Goal: Communication & Community: Answer question/provide support

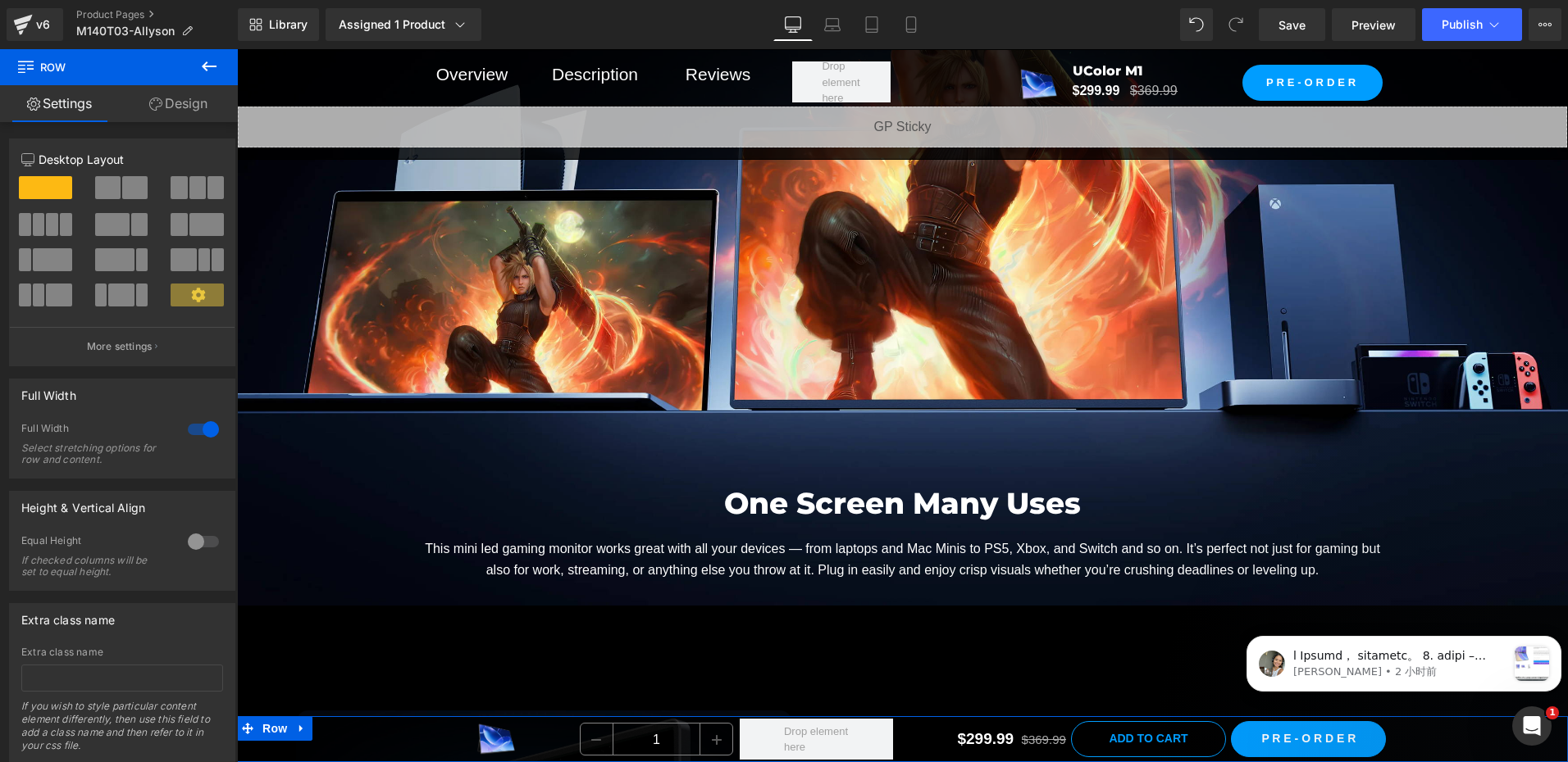
scroll to position [8115, 0]
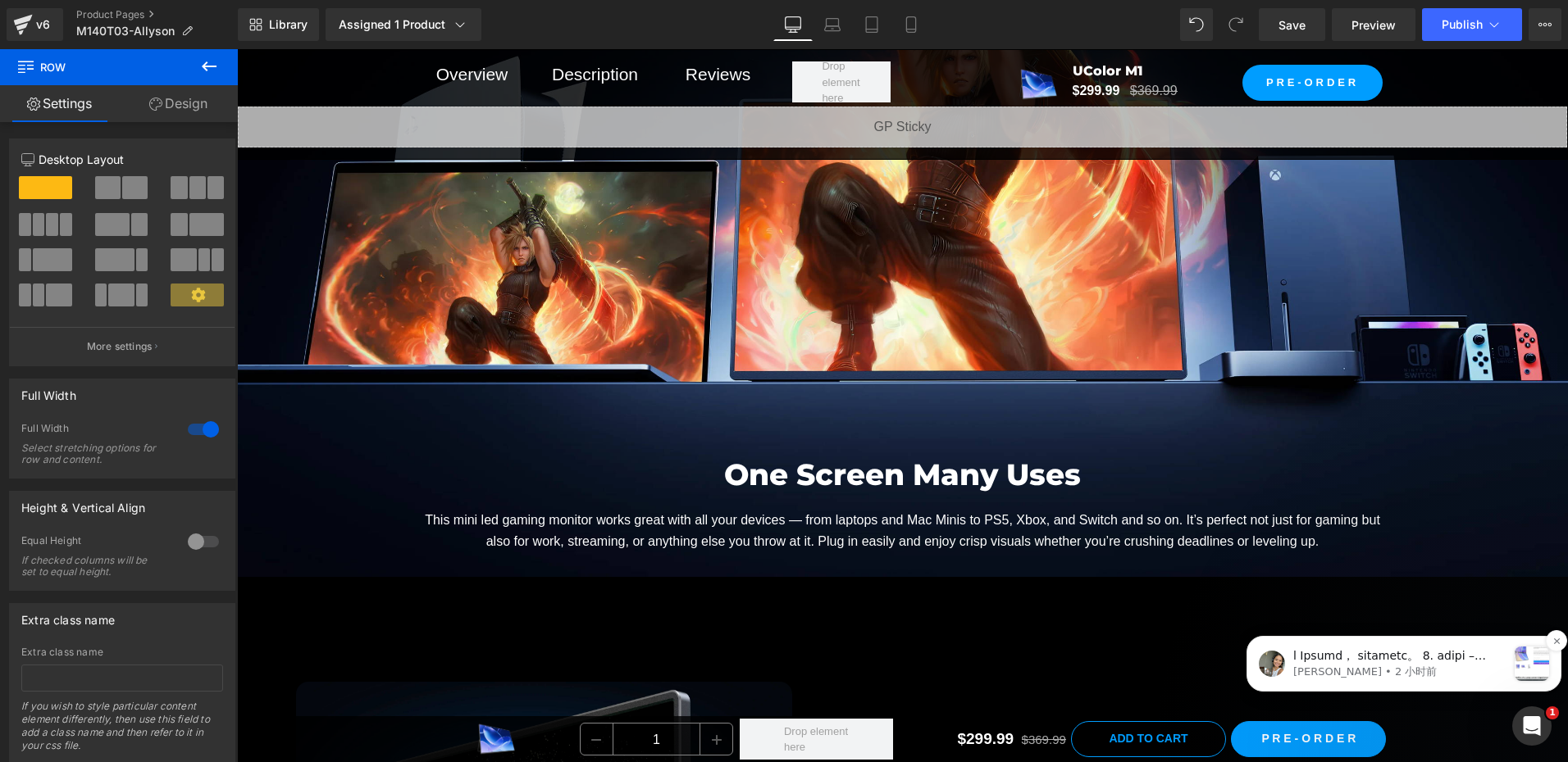
click at [1434, 655] on p "message notification from Zoe, 2 小时前. 嗨 Milven， 感谢您的耐心等待。 1. 第一个请求 – 更改复选框文本样式 …" at bounding box center [1400, 656] width 213 height 16
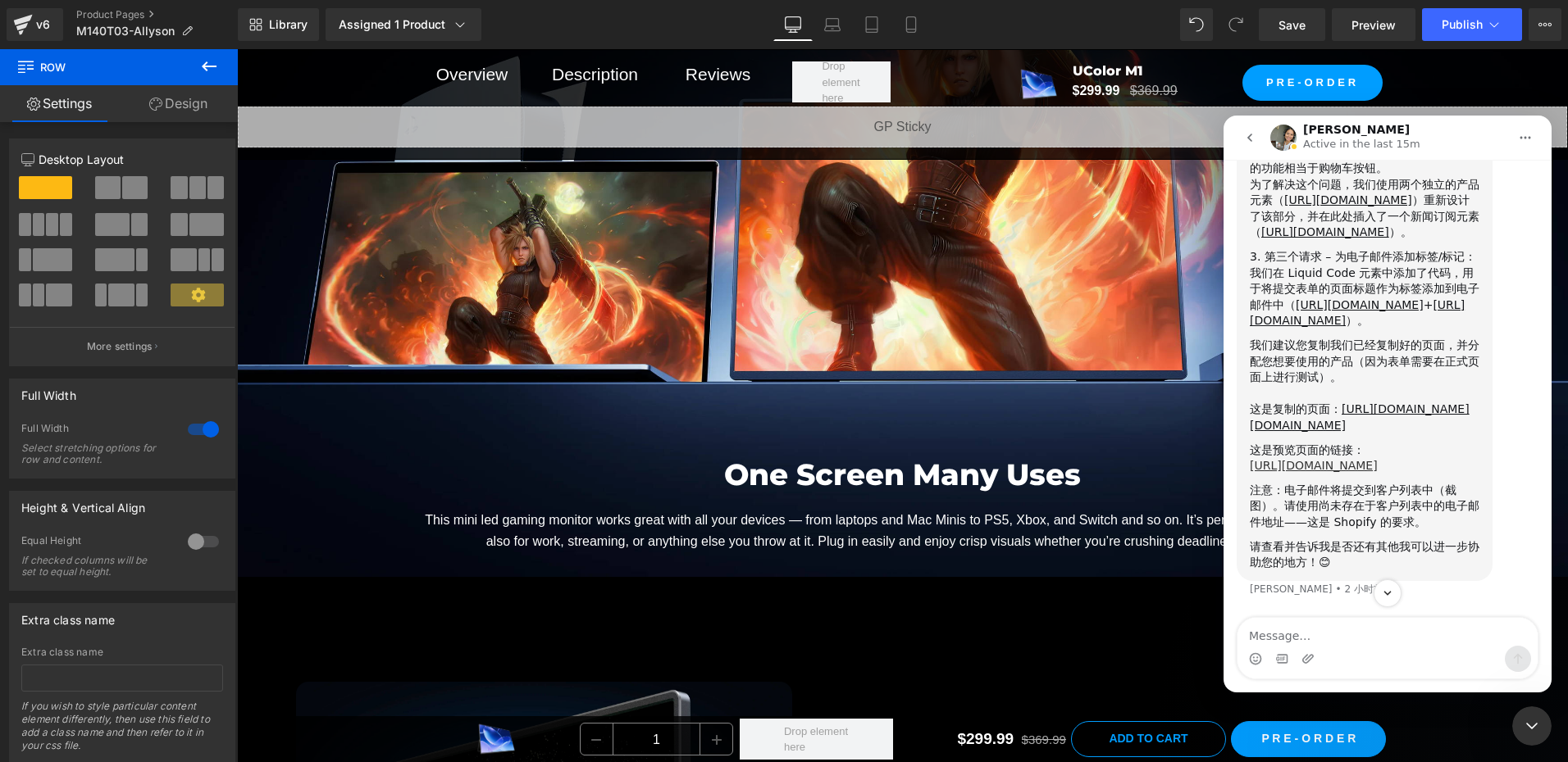
scroll to position [3145, 0]
click at [1311, 628] on textarea "Message…" at bounding box center [1388, 632] width 300 height 28
type textarea "好的，我[DATE]将检查这个问题"
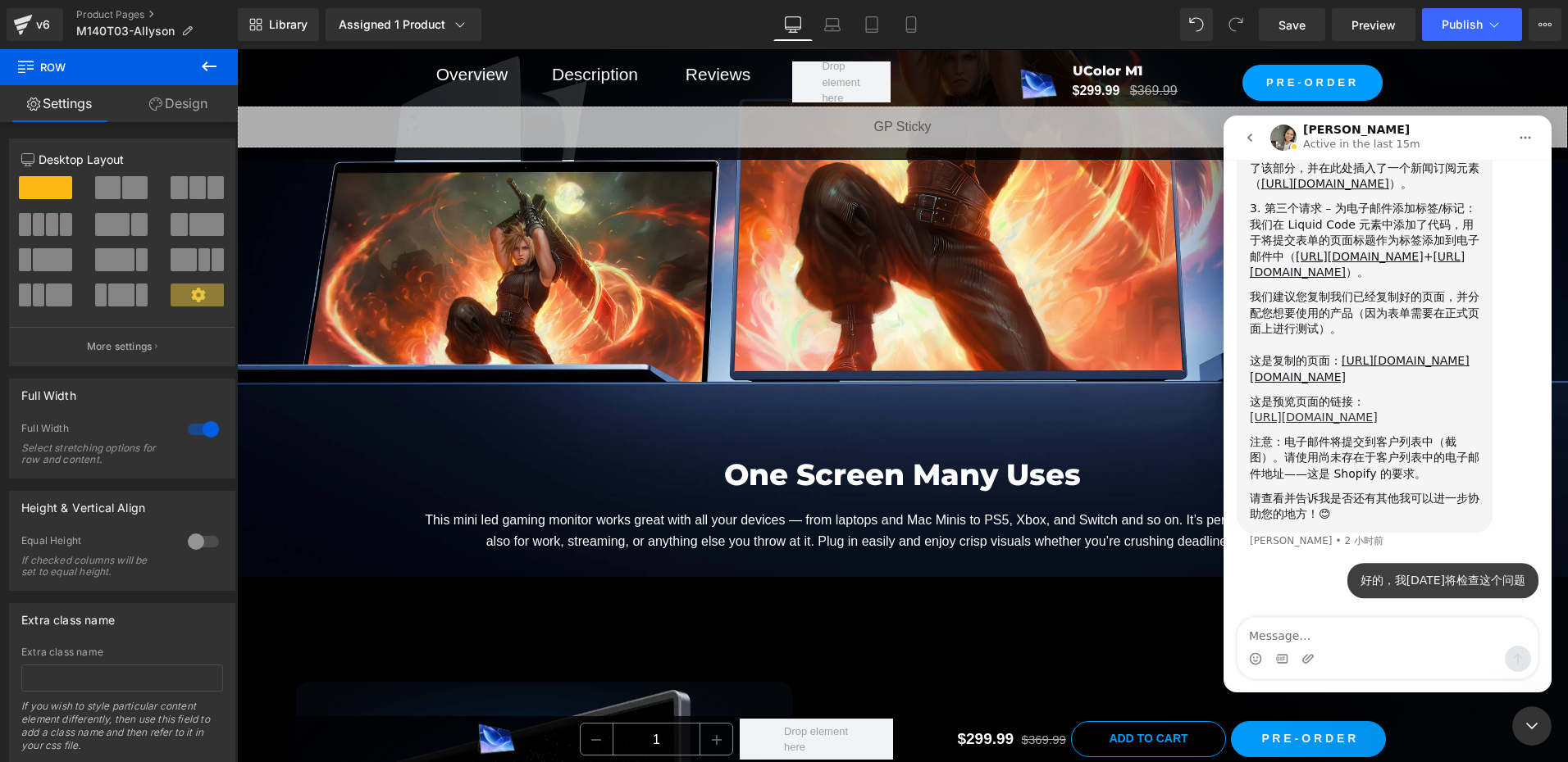
scroll to position [3167, 0]
click at [1310, 627] on textarea "Message…" at bounding box center [1388, 632] width 300 height 28
click at [1522, 716] on icon "关闭 Intercom Messenger" at bounding box center [1532, 726] width 20 height 20
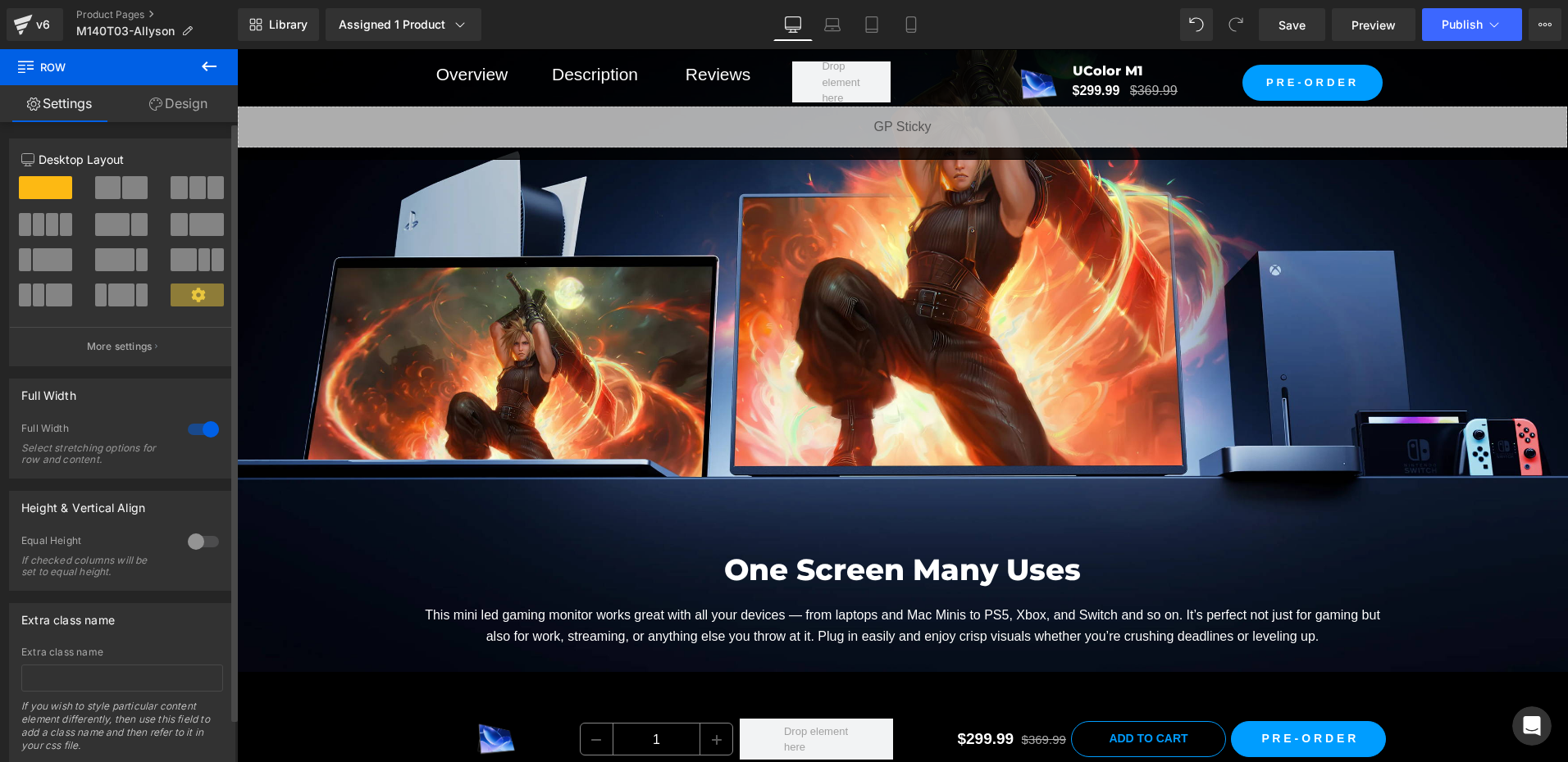
scroll to position [7869, 0]
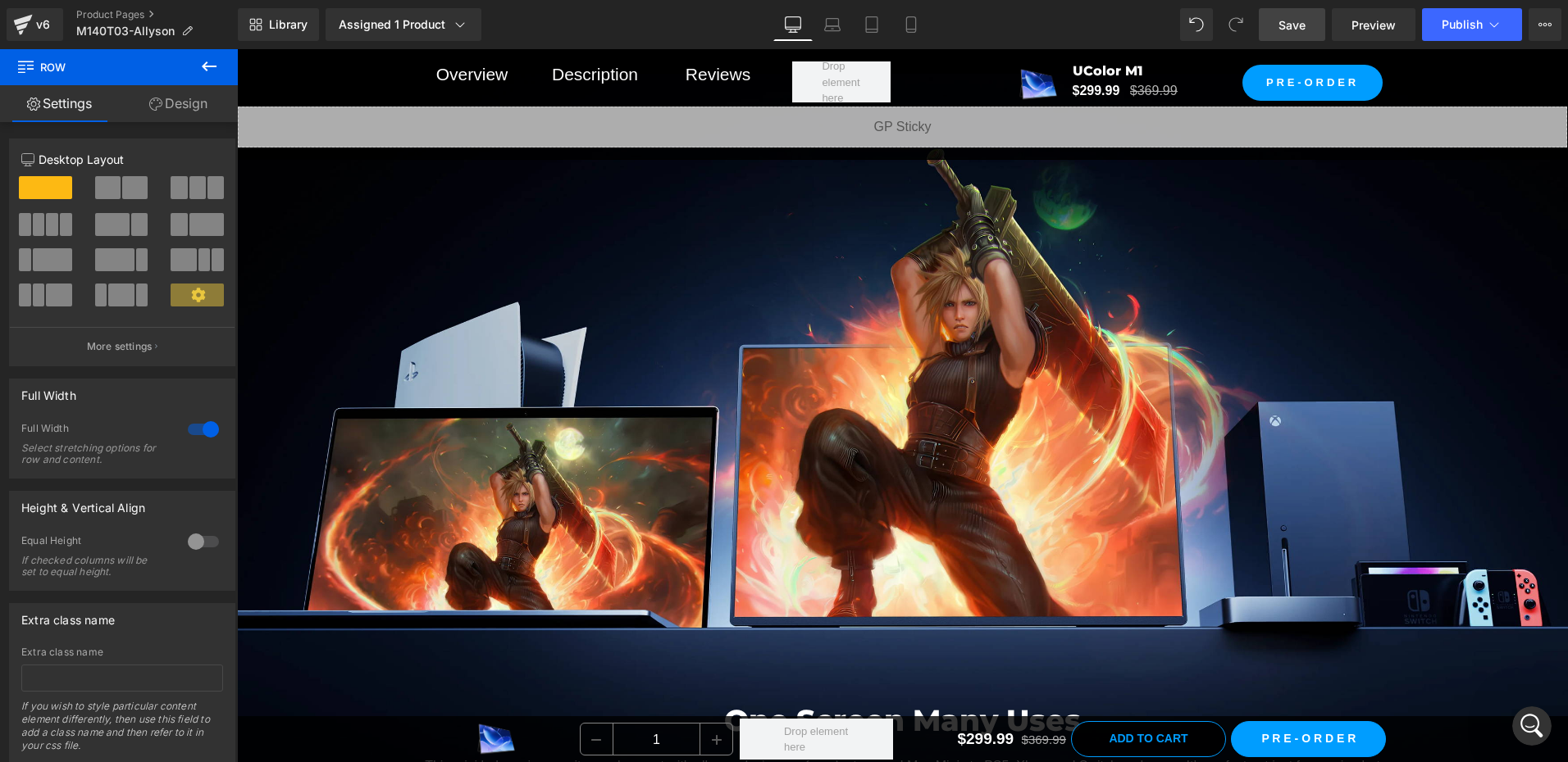
click at [1278, 23] on link "Save" at bounding box center [1291, 25] width 66 height 33
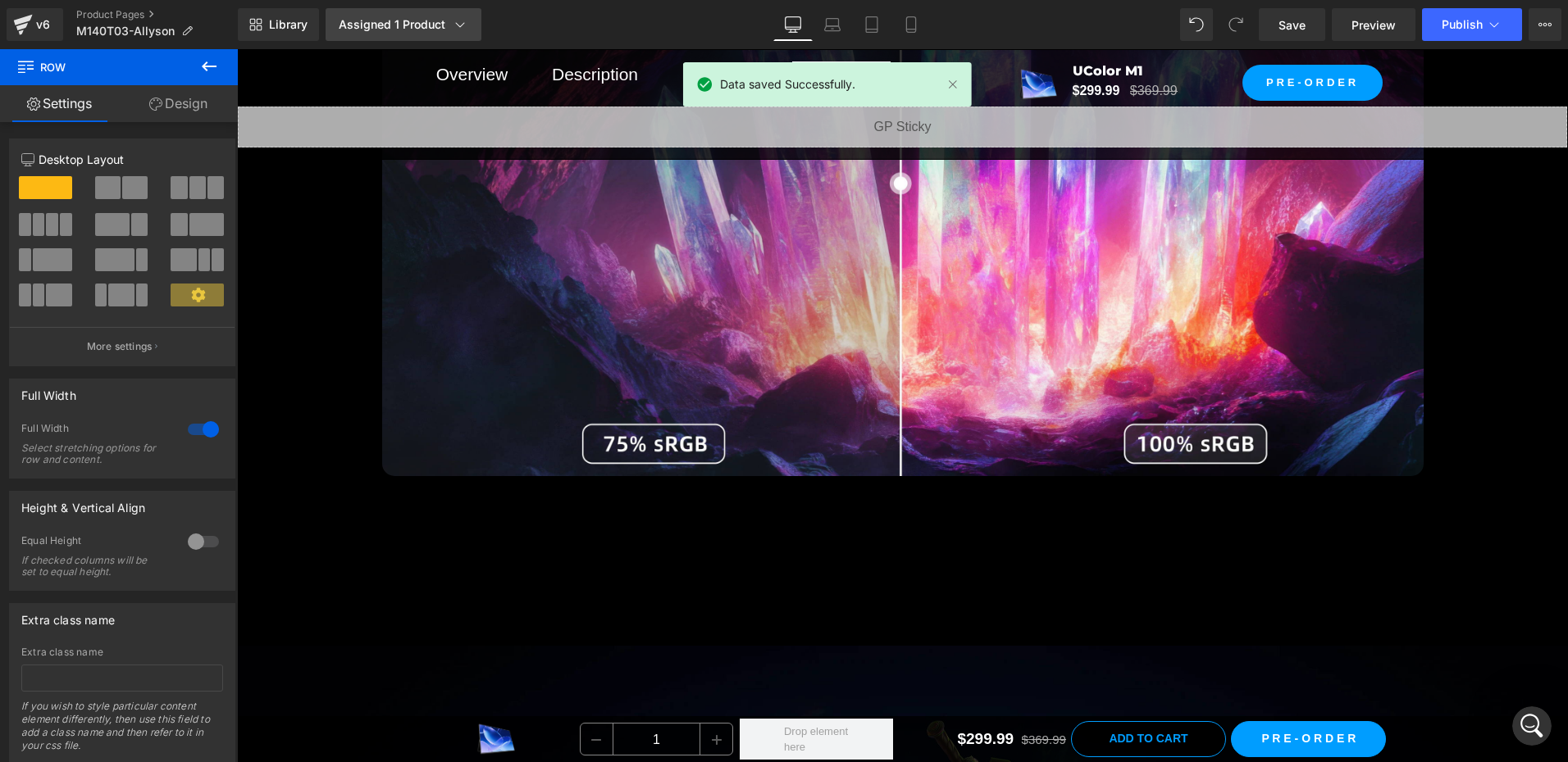
scroll to position [7295, 0]
click at [32, 28] on icon at bounding box center [23, 25] width 20 height 41
